Goal: Information Seeking & Learning: Check status

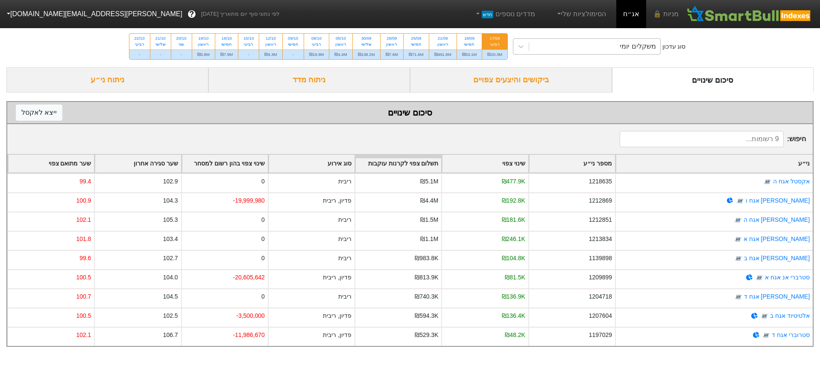
click at [572, 47] on div "משקלים יומי" at bounding box center [594, 46] width 131 height 15
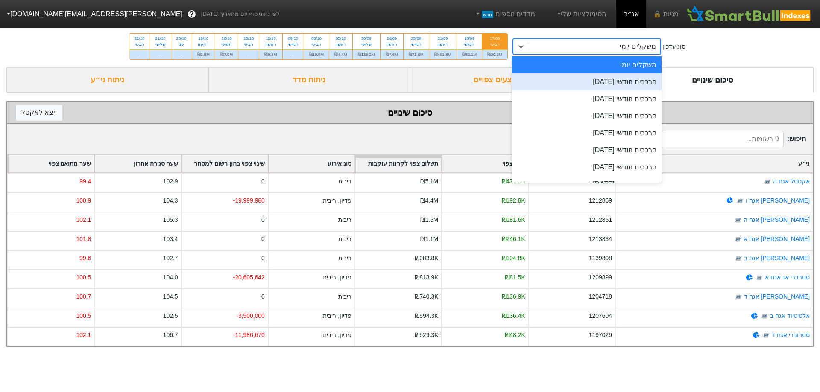
click at [620, 82] on div "הרכבים חודשי [DATE]" at bounding box center [586, 81] width 149 height 17
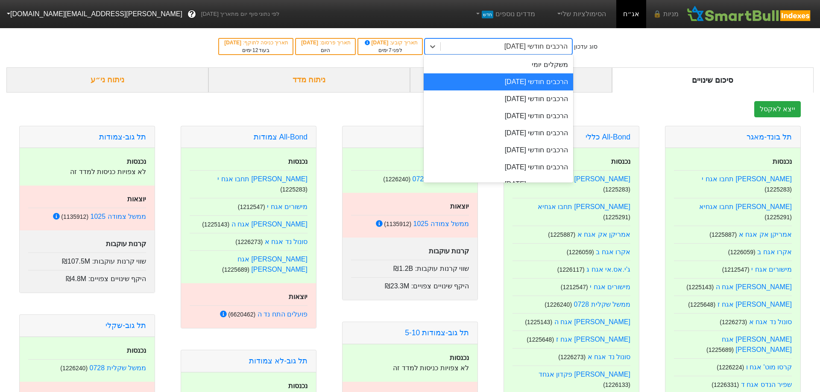
click at [522, 41] on div "הרכבים חודשי [DATE]" at bounding box center [506, 46] width 131 height 15
click at [522, 71] on div "משקלים יומי" at bounding box center [495, 64] width 148 height 17
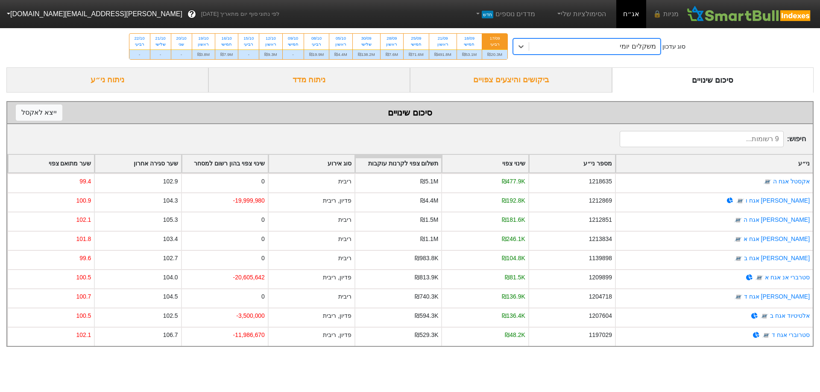
click at [549, 81] on div "ביקושים והיצעים צפויים" at bounding box center [511, 79] width 202 height 25
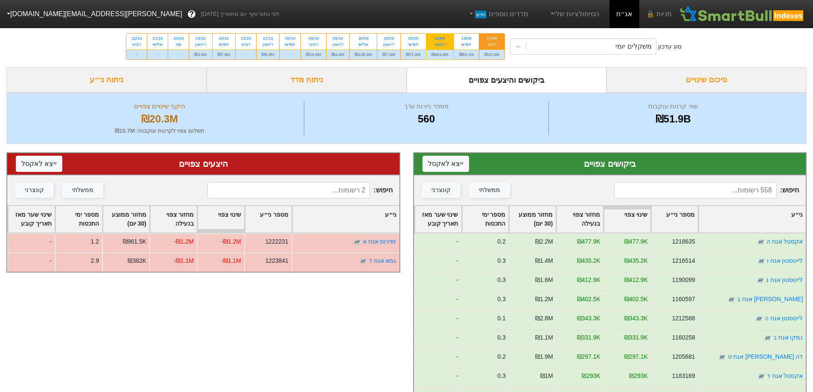
click at [440, 46] on div "ראשון" at bounding box center [440, 44] width 17 height 6
click at [440, 39] on input "21/09 ראשון ₪491.8M" at bounding box center [438, 37] width 6 height 6
radio input "true"
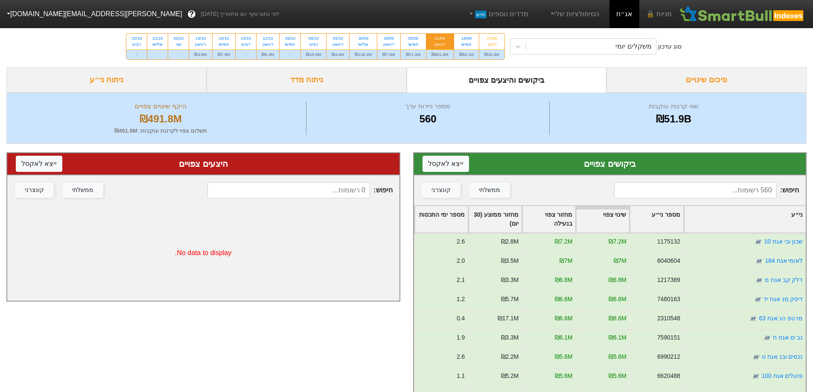
drag, startPoint x: 463, startPoint y: 49, endPoint x: 475, endPoint y: 70, distance: 24.8
click at [463, 49] on div "18/09 חמישי" at bounding box center [466, 41] width 25 height 15
click at [463, 39] on input "18/09 חמישי ₪53.1M" at bounding box center [464, 37] width 6 height 6
radio input "true"
click at [619, 49] on div "משקלים יומי" at bounding box center [591, 46] width 130 height 15
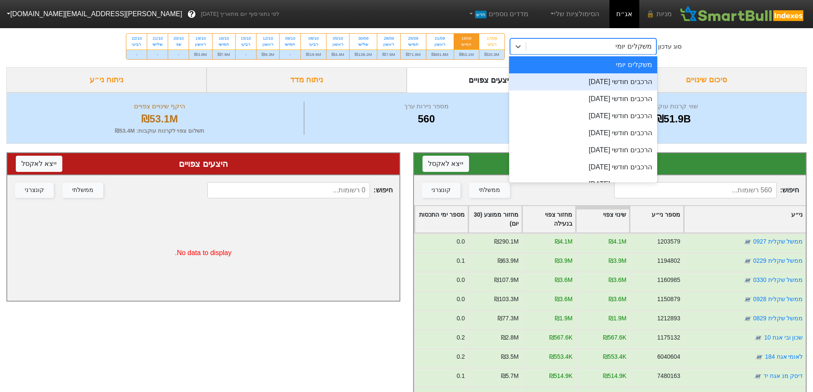
click at [640, 86] on div "הרכבים חודשי [DATE]" at bounding box center [583, 81] width 148 height 17
